Goal: Check status

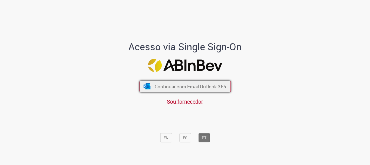
click at [171, 85] on span "Continuar com Email Outlook 365" at bounding box center [191, 86] width 72 height 6
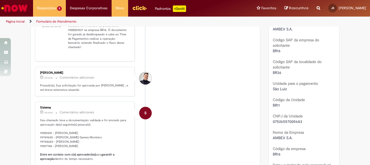
scroll to position [167, 0]
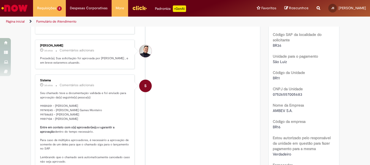
click at [69, 60] on p "Prezado(a), Sua solicitação foi aprovada por [PERSON_NAME] , e em breve estarem…" at bounding box center [85, 60] width 90 height 8
drag, startPoint x: 67, startPoint y: 60, endPoint x: 95, endPoint y: 64, distance: 28.2
click at [95, 64] on p "Prezado(a), Sua solicitação foi aprovada por [PERSON_NAME] , e em breve estarem…" at bounding box center [85, 60] width 90 height 8
click at [92, 62] on p "Prezado(a), Sua solicitação foi aprovada por [PERSON_NAME] , e em breve estarem…" at bounding box center [85, 60] width 90 height 8
click at [85, 63] on p "Prezado(a), Sua solicitação foi aprovada por [PERSON_NAME] , e em breve estarem…" at bounding box center [85, 60] width 90 height 8
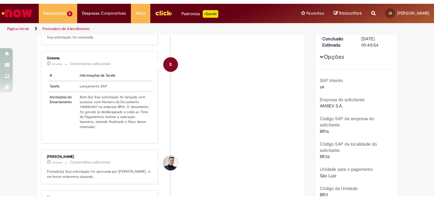
scroll to position [108, 0]
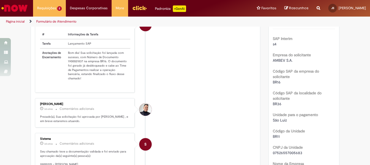
drag, startPoint x: 56, startPoint y: 118, endPoint x: 96, endPoint y: 121, distance: 40.5
click at [96, 121] on p "Prezado(a), Sua solicitação foi aprovada por [PERSON_NAME] , e em breve estarem…" at bounding box center [85, 118] width 90 height 8
click at [94, 121] on p "Prezado(a), Sua solicitação foi aprovada por [PERSON_NAME] , e em breve estarem…" at bounding box center [85, 118] width 90 height 8
click at [91, 120] on p "Prezado(a), Sua solicitação foi aprovada por [PERSON_NAME] , e em breve estarem…" at bounding box center [85, 118] width 90 height 8
click at [84, 119] on p "Prezado(a), Sua solicitação foi aprovada por [PERSON_NAME] , e em breve estarem…" at bounding box center [85, 118] width 90 height 8
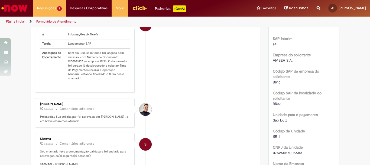
click at [62, 116] on p "Prezado(a), Sua solicitação foi aprovada por [PERSON_NAME] , e em breve estarem…" at bounding box center [85, 118] width 90 height 8
drag, startPoint x: 45, startPoint y: 116, endPoint x: 63, endPoint y: 116, distance: 17.6
click at [62, 116] on p "Prezado(a), Sua solicitação foi aprovada por [PERSON_NAME] , e em breve estarem…" at bounding box center [85, 118] width 90 height 8
click at [63, 116] on p "Prezado(a), Sua solicitação foi aprovada por [PERSON_NAME] , e em breve estarem…" at bounding box center [85, 118] width 90 height 8
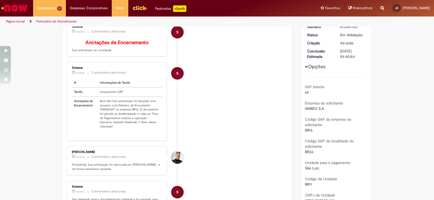
scroll to position [66, 0]
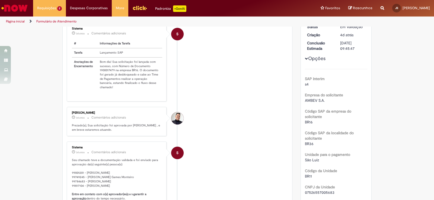
scroll to position [109, 0]
